Goal: Information Seeking & Learning: Learn about a topic

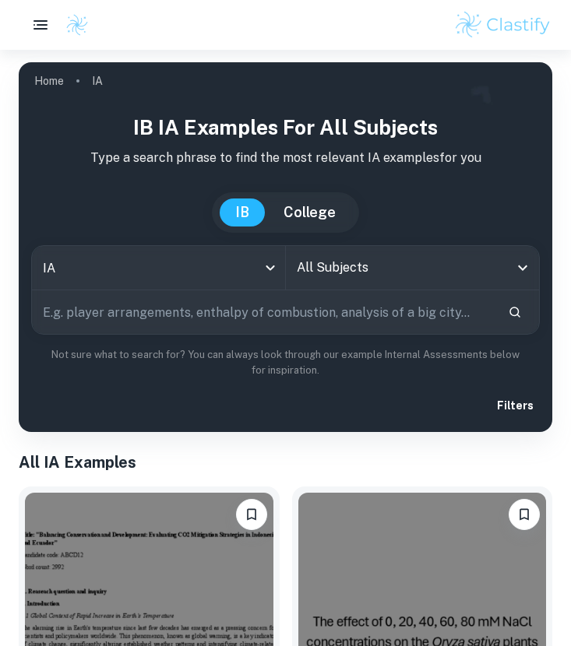
checkbox input "true"
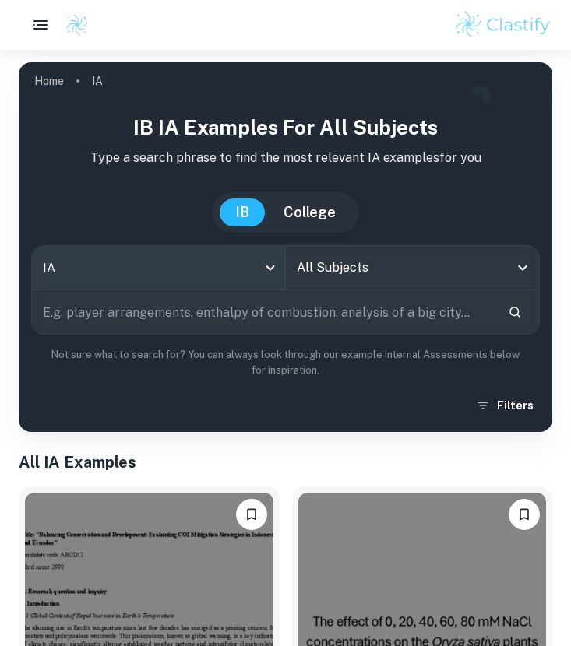
click at [176, 268] on body "We value your privacy We use cookies to enhance your browsing experience, serve…" at bounding box center [285, 373] width 571 height 646
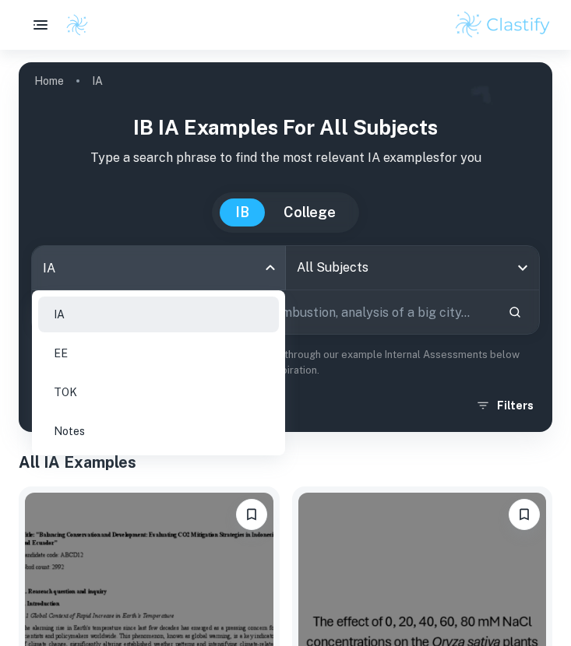
click at [311, 261] on div at bounding box center [285, 323] width 571 height 646
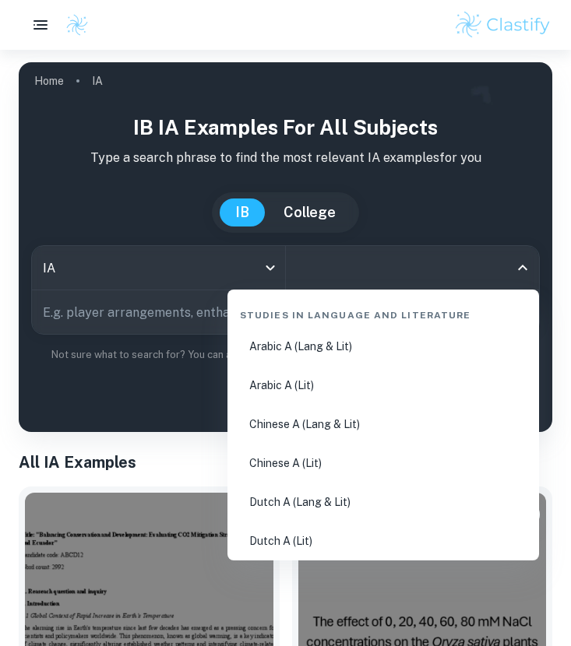
click at [311, 261] on input "All Subjects" at bounding box center [401, 268] width 216 height 30
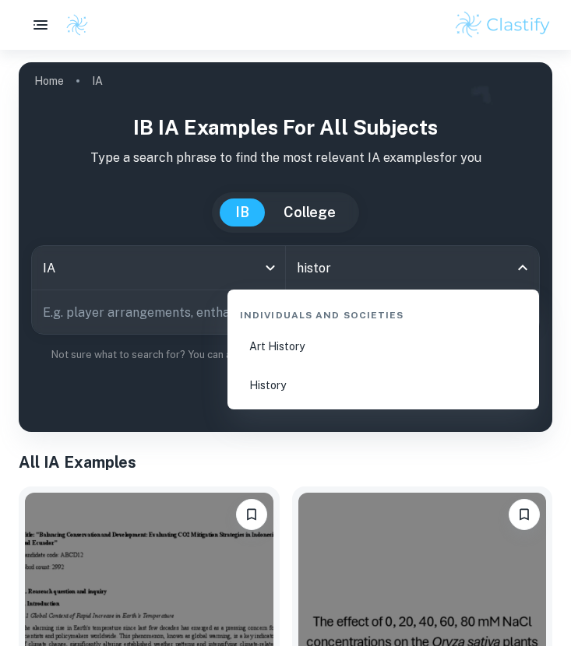
type input "history"
click at [289, 403] on li "History" at bounding box center [383, 386] width 299 height 36
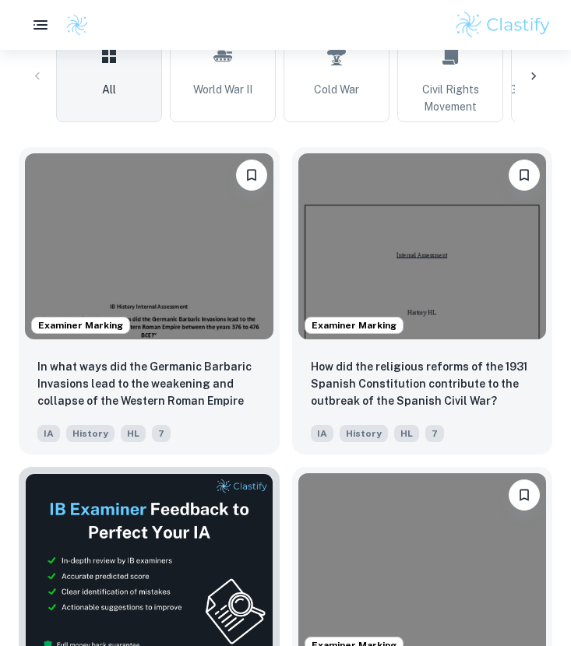
scroll to position [482, 0]
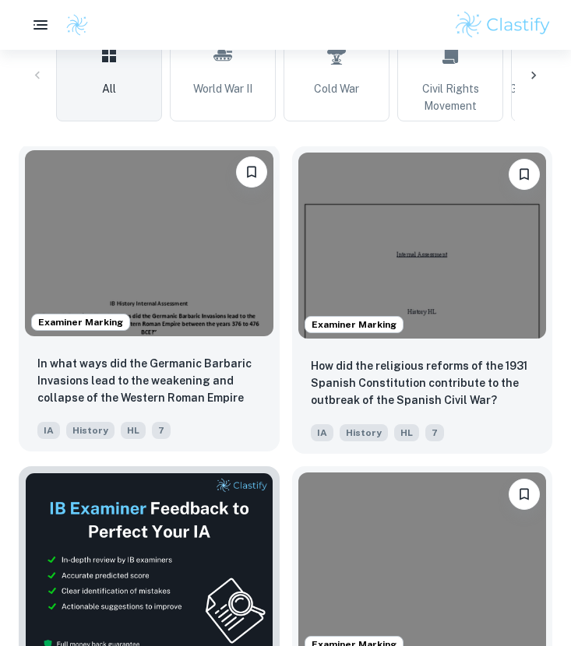
click at [145, 223] on img at bounding box center [149, 243] width 248 height 186
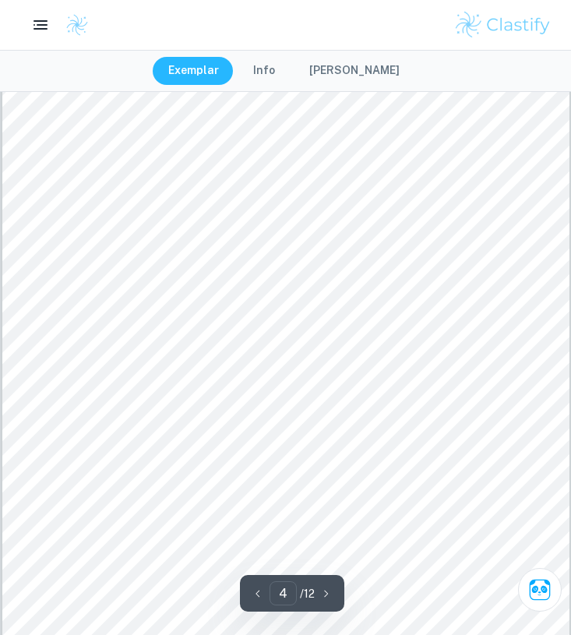
scroll to position [2819, 0]
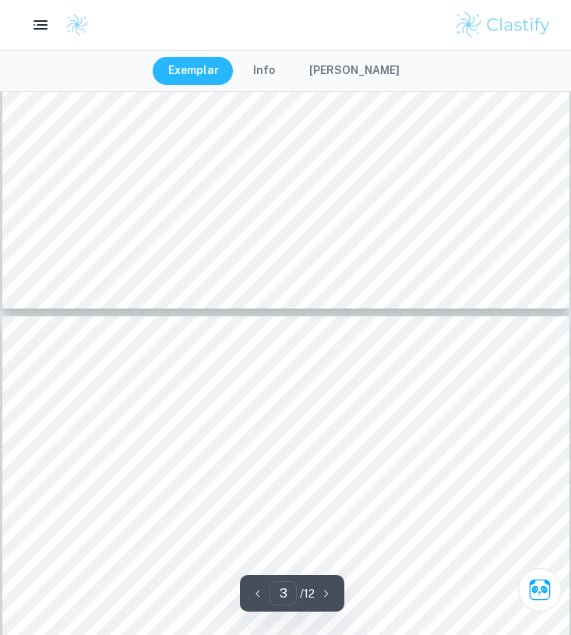
type input "4"
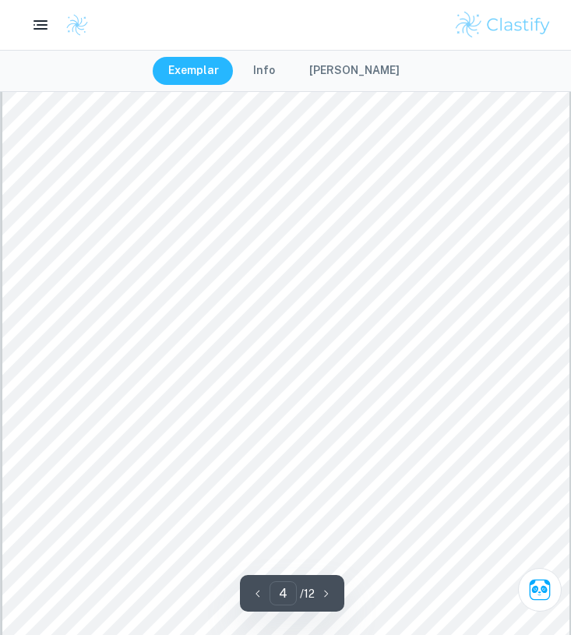
scroll to position [2709, 0]
